Goal: Task Accomplishment & Management: Use online tool/utility

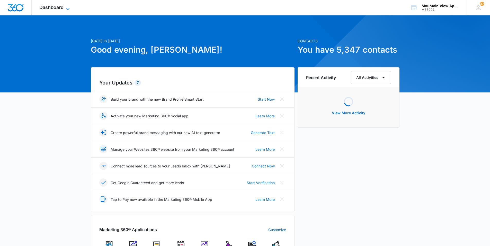
click at [67, 7] on icon at bounding box center [68, 9] width 6 height 6
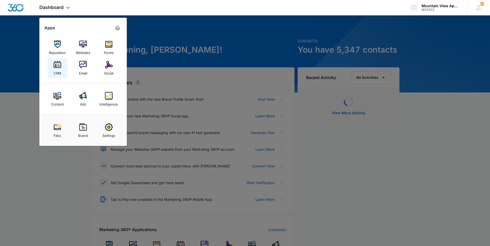
click at [61, 69] on link "CRM" at bounding box center [58, 68] width 20 height 20
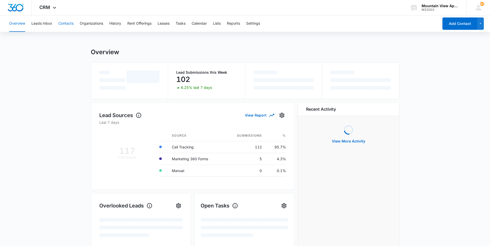
click at [67, 26] on button "Contacts" at bounding box center [65, 23] width 15 height 16
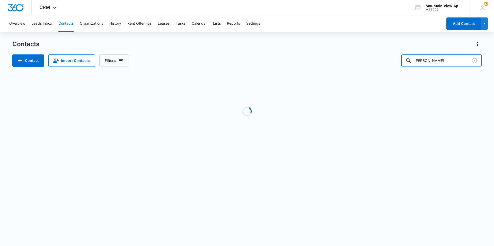
drag, startPoint x: 439, startPoint y: 59, endPoint x: 381, endPoint y: 59, distance: 58.1
click at [399, 58] on div "Contact Import Contacts Filters [PERSON_NAME]" at bounding box center [246, 61] width 469 height 12
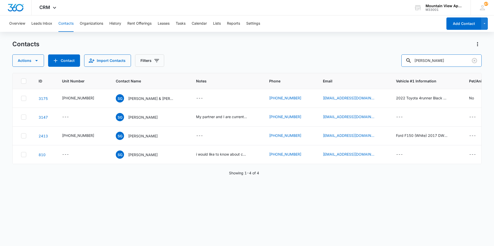
type input "M"
type input "[PERSON_NAME]"
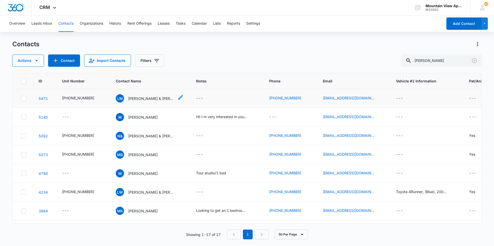
click at [145, 99] on p "[PERSON_NAME] & [PERSON_NAME]" at bounding box center [151, 98] width 46 height 5
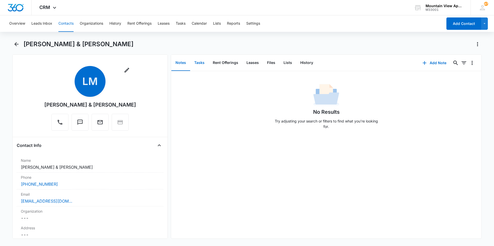
click at [202, 66] on button "Tasks" at bounding box center [199, 63] width 19 height 16
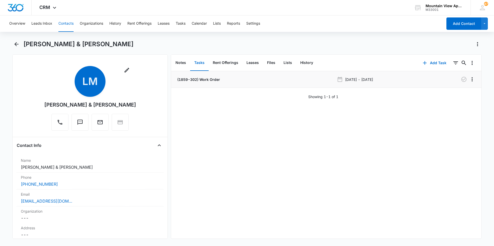
click at [206, 79] on p "(1859-302) Work Order" at bounding box center [198, 79] width 44 height 5
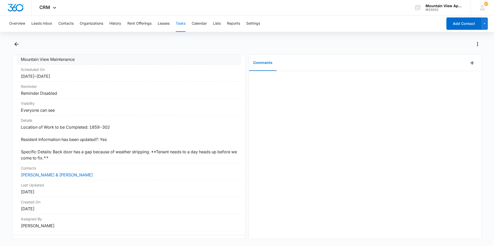
scroll to position [51, 0]
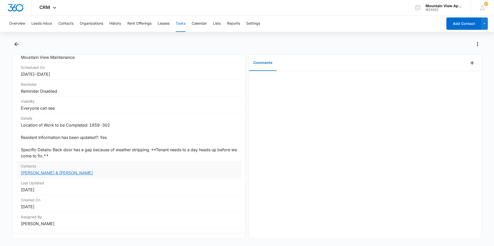
click at [86, 174] on link "[PERSON_NAME] & [PERSON_NAME]" at bounding box center [57, 173] width 72 height 5
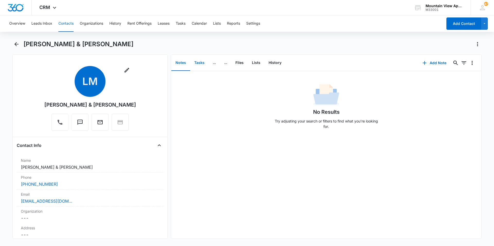
click at [200, 58] on button "Tasks" at bounding box center [199, 63] width 19 height 16
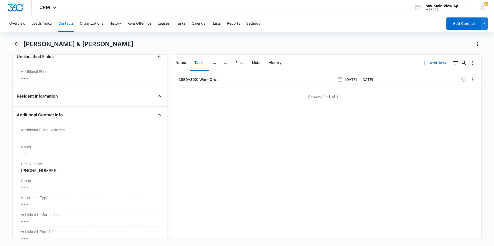
scroll to position [437, 0]
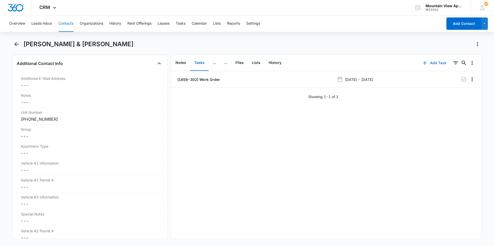
click at [430, 62] on button "Add Task" at bounding box center [434, 63] width 34 height 12
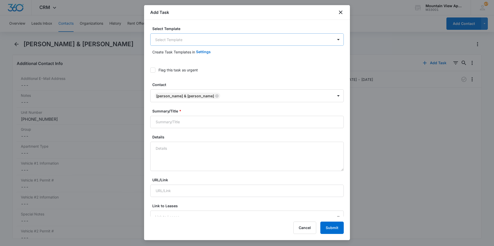
click at [201, 42] on body "CRM Apps Reputation Websites Forms CRM Email Social Content Ads Intelligence Fi…" at bounding box center [247, 123] width 494 height 246
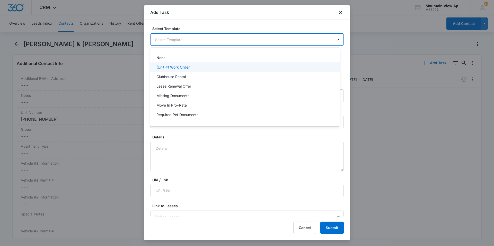
click at [189, 68] on p "(Unit #) Work Order" at bounding box center [172, 67] width 33 height 5
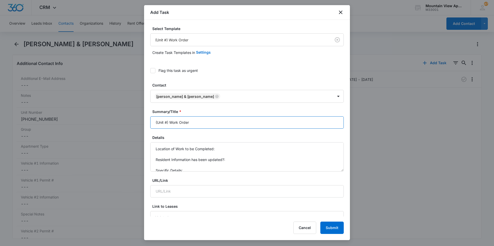
drag, startPoint x: 169, startPoint y: 122, endPoint x: 142, endPoint y: 125, distance: 27.1
click at [143, 127] on body "CRM Apps Reputation Websites Forms CRM Email Social Content Ads Intelligence Fi…" at bounding box center [247, 123] width 494 height 246
type input "1859-30 2 Work Order"
click at [337, 10] on div "Add Task" at bounding box center [247, 12] width 206 height 15
click at [339, 11] on icon "close" at bounding box center [340, 12] width 6 height 6
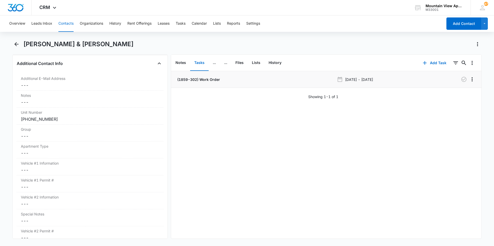
click at [204, 79] on p "(1859-302) Work Order" at bounding box center [198, 79] width 44 height 5
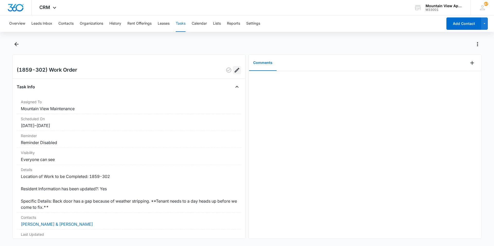
click at [236, 71] on icon "Edit" at bounding box center [237, 70] width 6 height 6
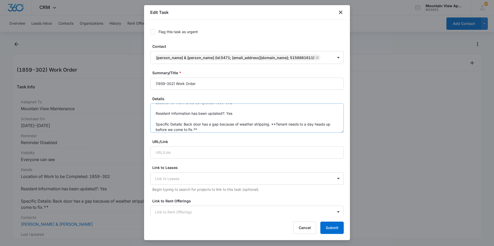
scroll to position [11, 0]
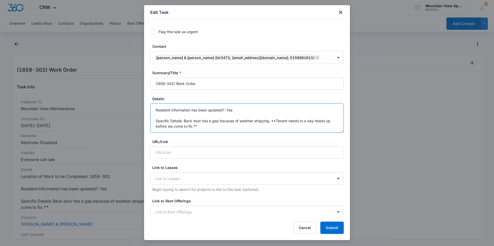
click at [272, 129] on textarea "Location of Work to be Completed: 1859-302 Resident Information has been update…" at bounding box center [246, 118] width 193 height 29
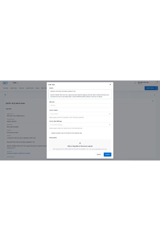
scroll to position [77, 0]
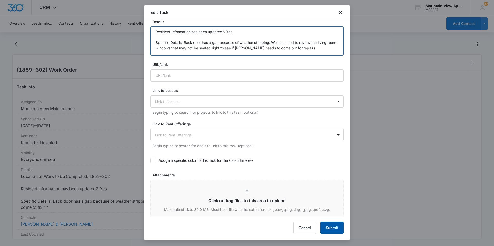
type textarea "Location of Work to be Completed: 1859-302 Resident Information has been update…"
click at [335, 226] on button "Submit" at bounding box center [331, 228] width 23 height 12
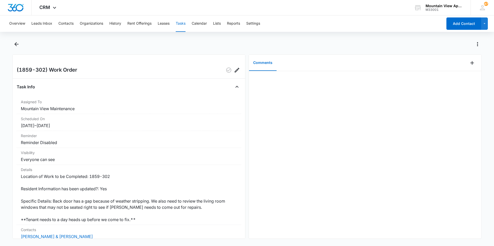
click at [332, 128] on div at bounding box center [365, 155] width 232 height 168
